Goal: Task Accomplishment & Management: Complete application form

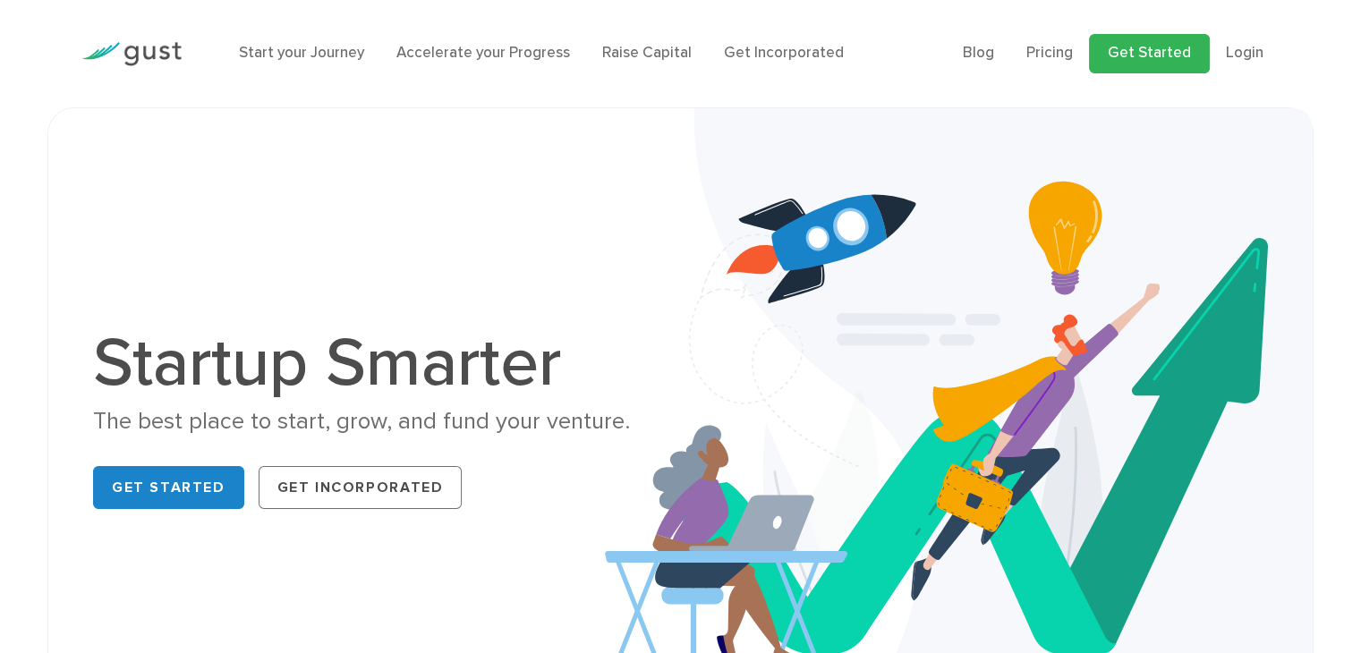
click at [1166, 50] on link "Get Started" at bounding box center [1149, 53] width 121 height 39
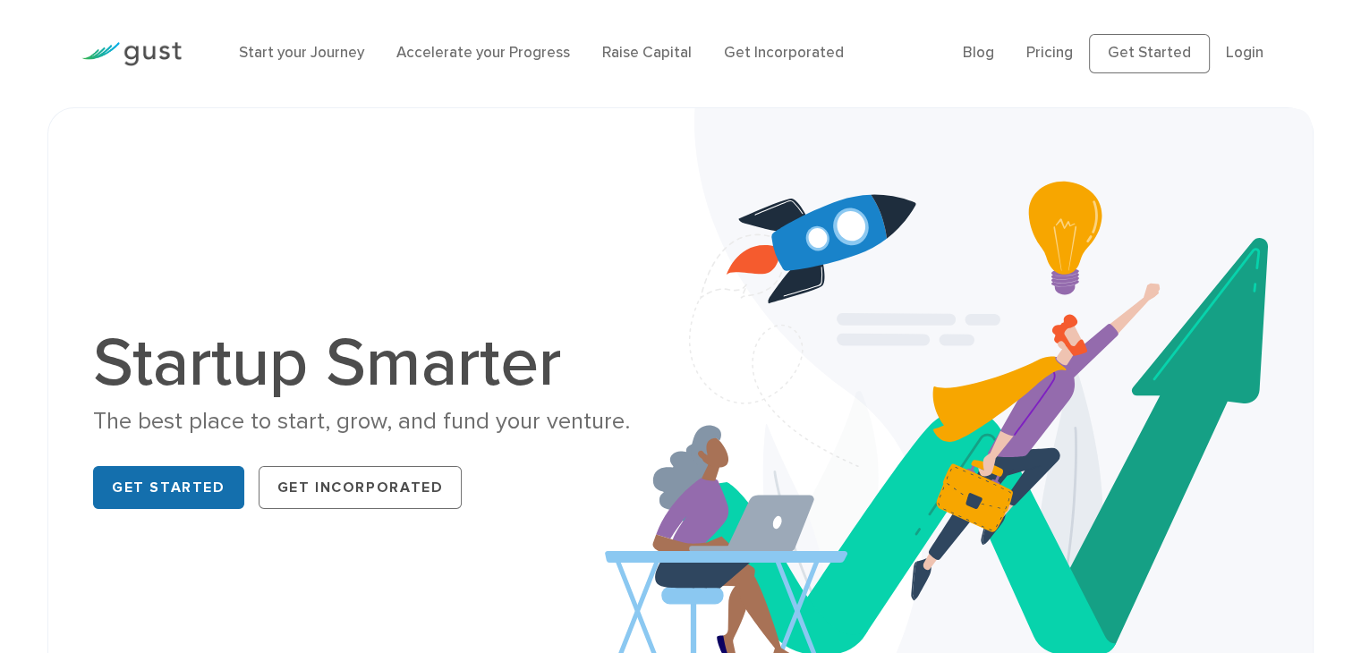
click at [206, 473] on link "Get Started" at bounding box center [168, 487] width 151 height 43
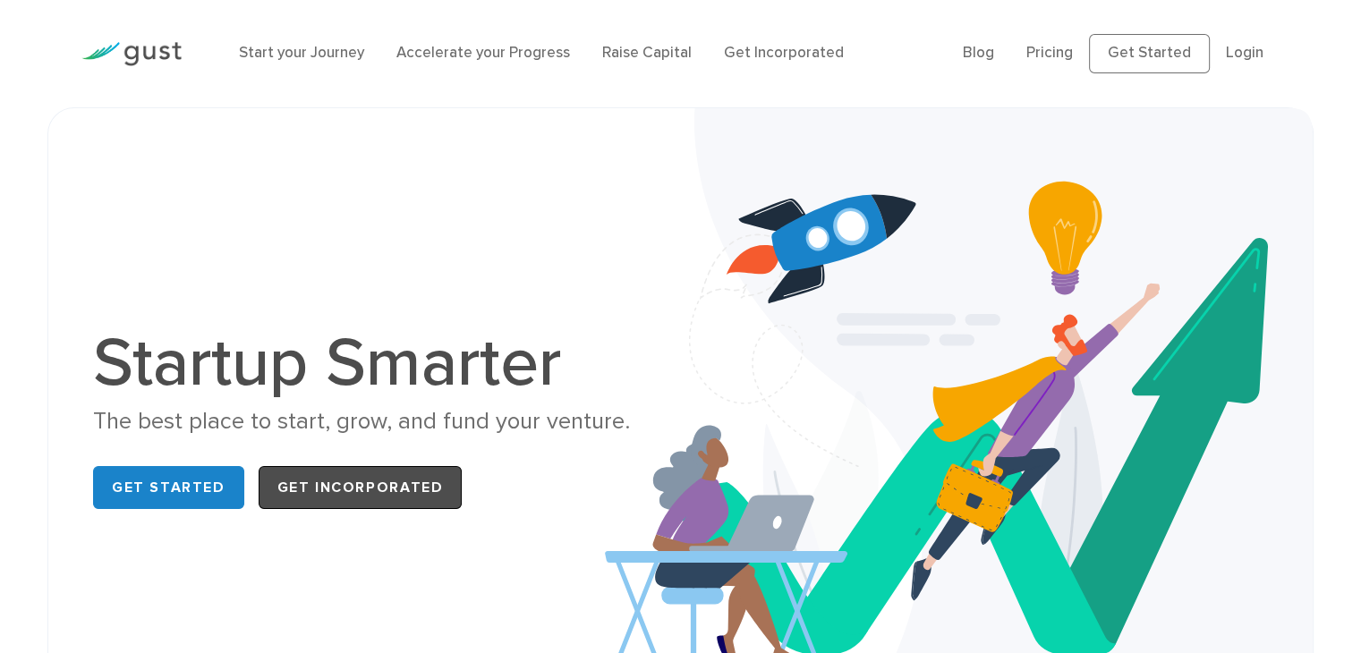
click at [326, 494] on link "Get Incorporated" at bounding box center [361, 487] width 204 height 43
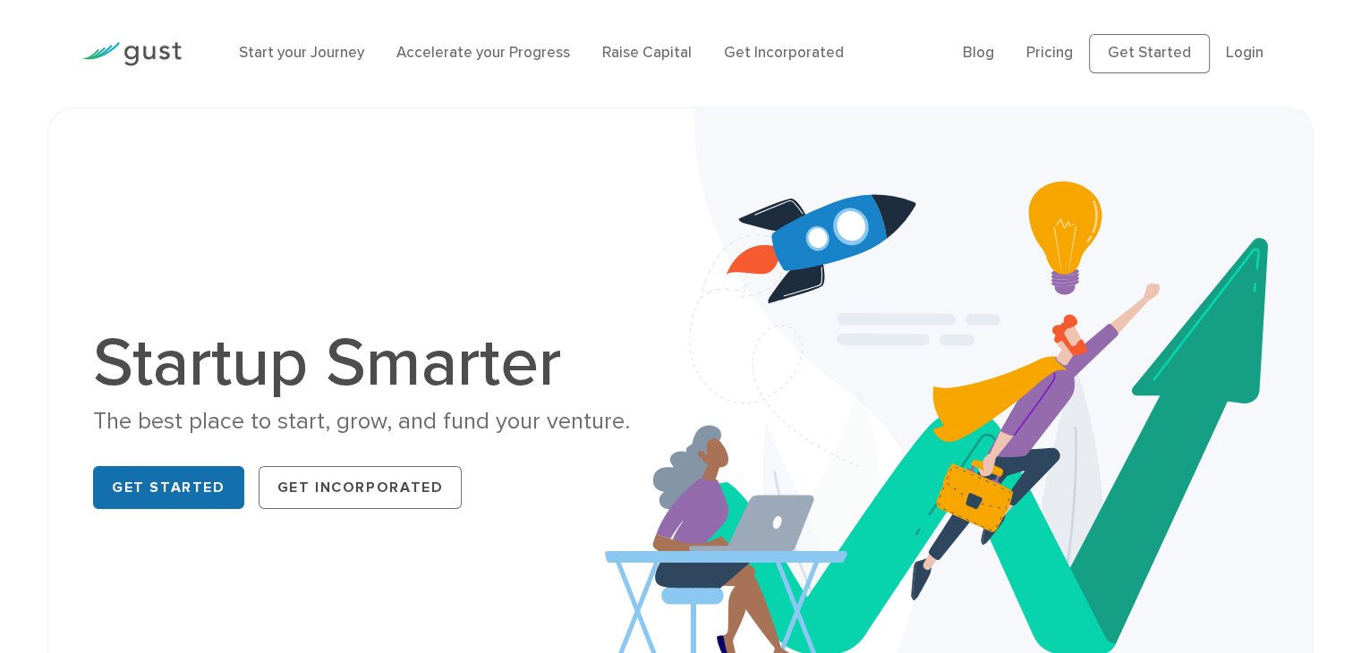
click at [141, 480] on link "Get Started" at bounding box center [168, 487] width 151 height 43
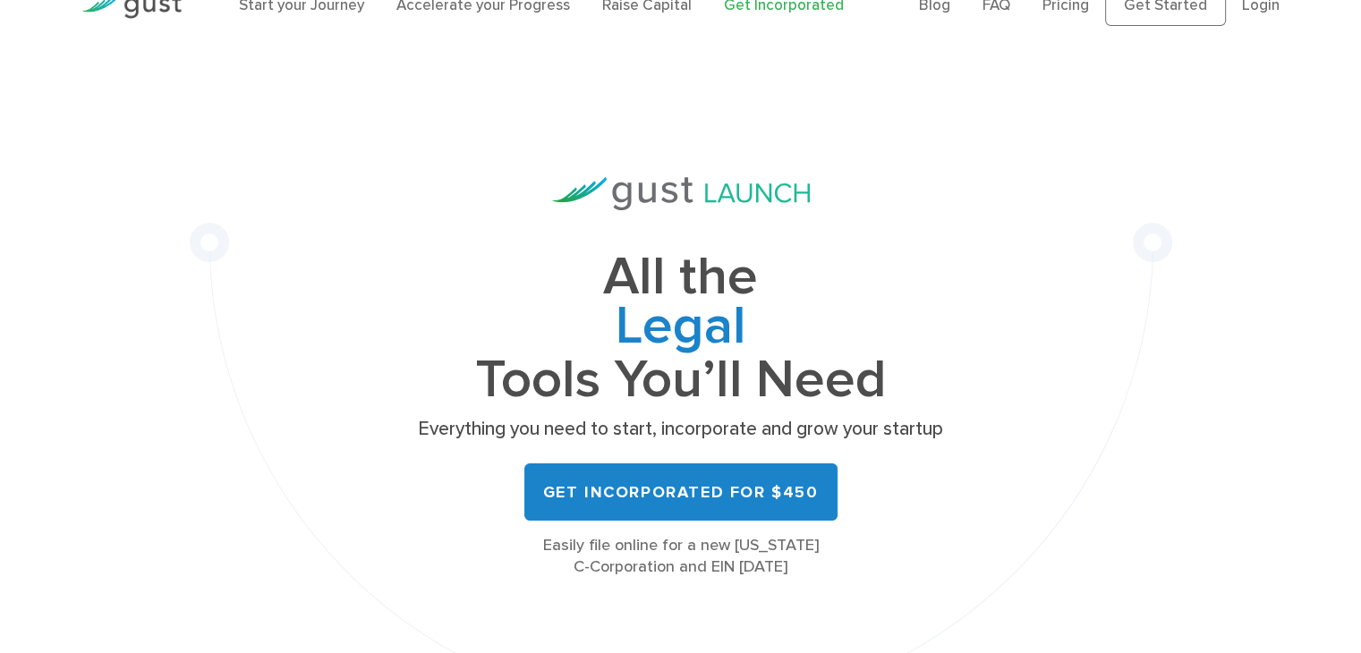
scroll to position [179, 0]
